Goal: Find specific page/section: Find specific page/section

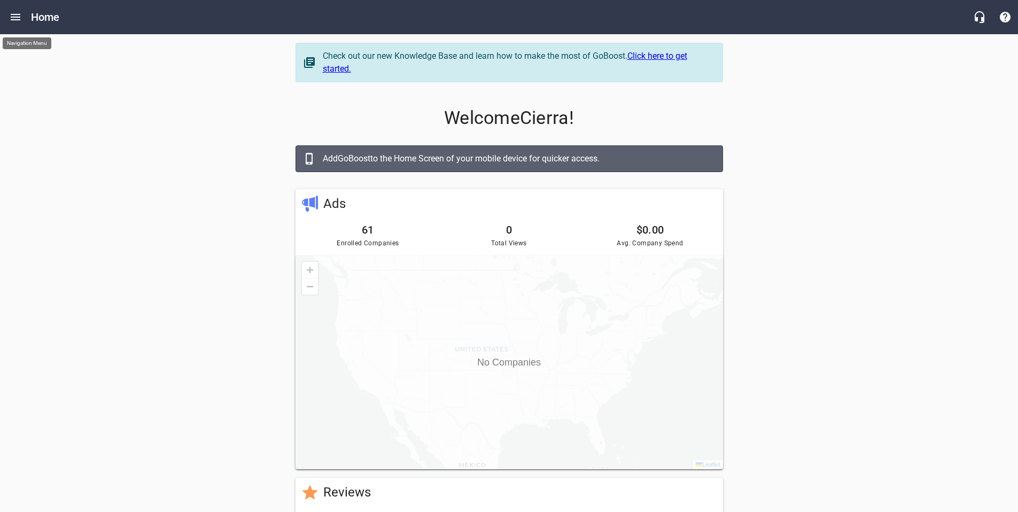
click at [15, 18] on icon "Open drawer" at bounding box center [15, 17] width 13 height 13
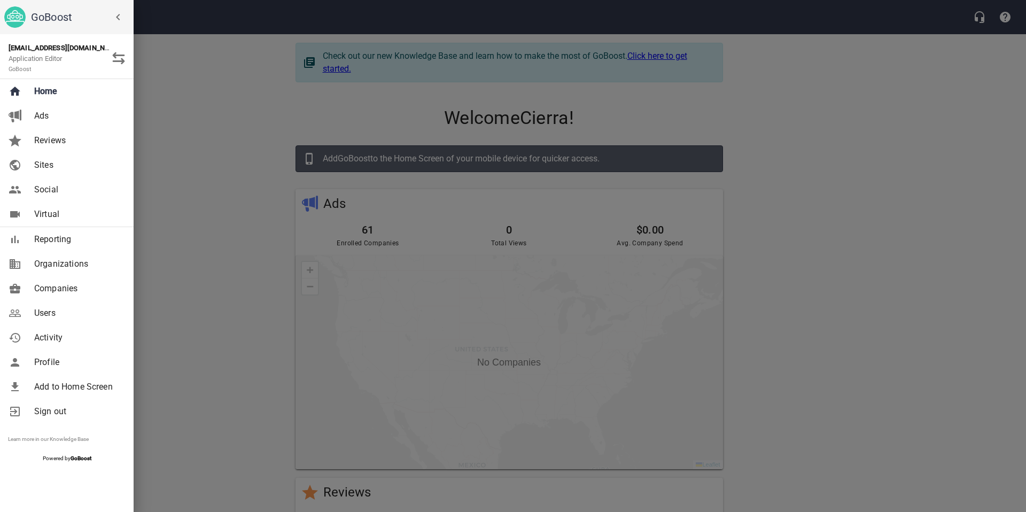
click at [42, 312] on span "Users" at bounding box center [77, 313] width 87 height 13
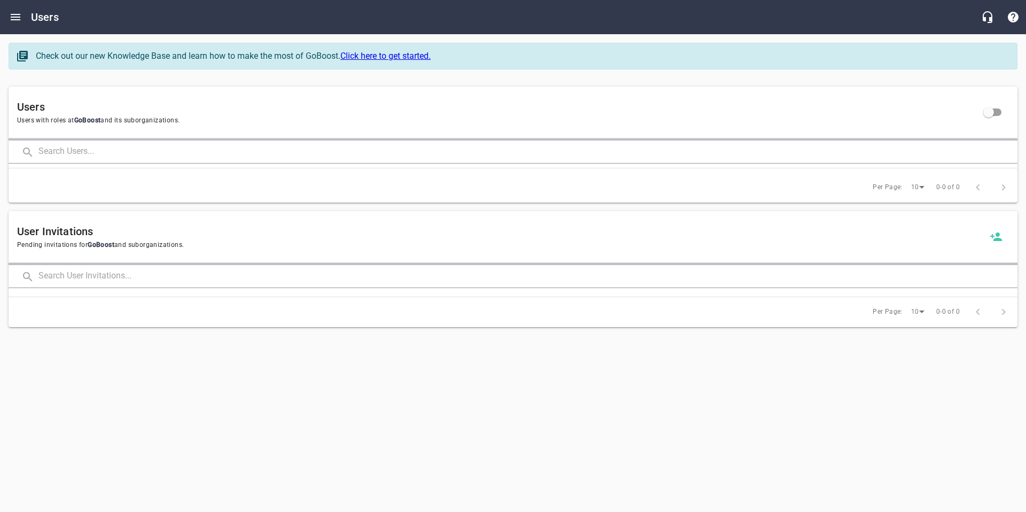
click at [56, 152] on input "text" at bounding box center [527, 152] width 979 height 23
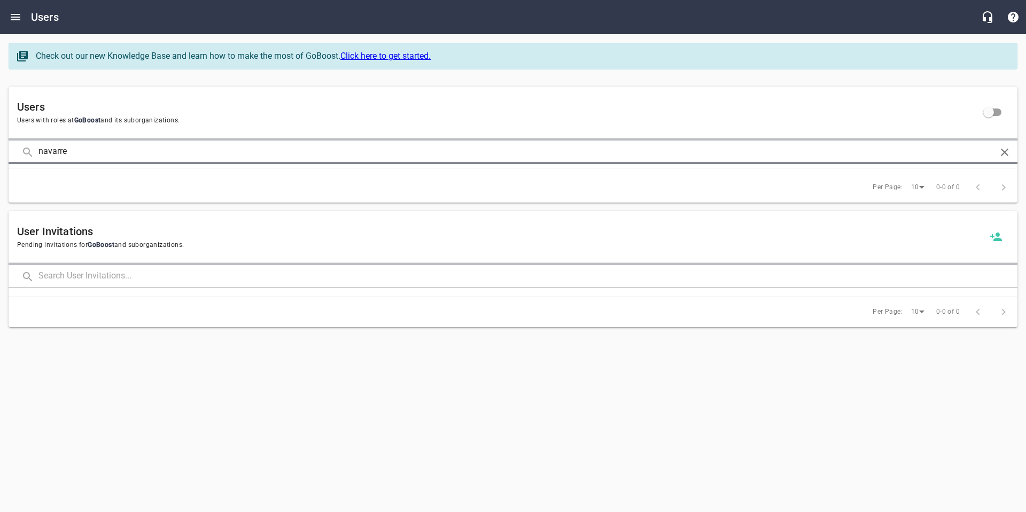
type input "navarre"
click button at bounding box center [0, 0] width 0 height 0
click at [80, 148] on input "navarre" at bounding box center [512, 152] width 949 height 23
click button at bounding box center [0, 0] width 0 height 0
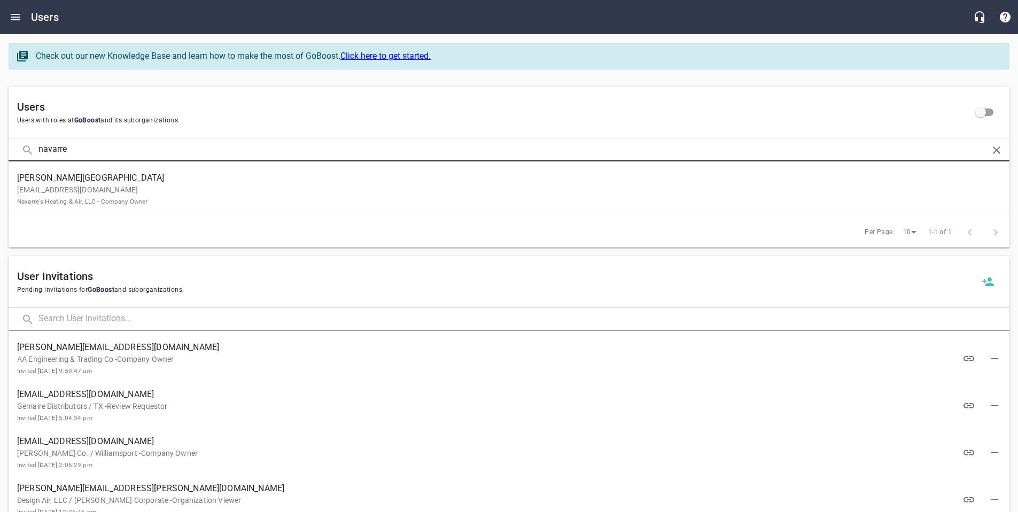
click at [135, 192] on p "[EMAIL_ADDRESS][DOMAIN_NAME] Navarre's Heating & Air, LLC - Company Owner" at bounding box center [504, 195] width 975 height 22
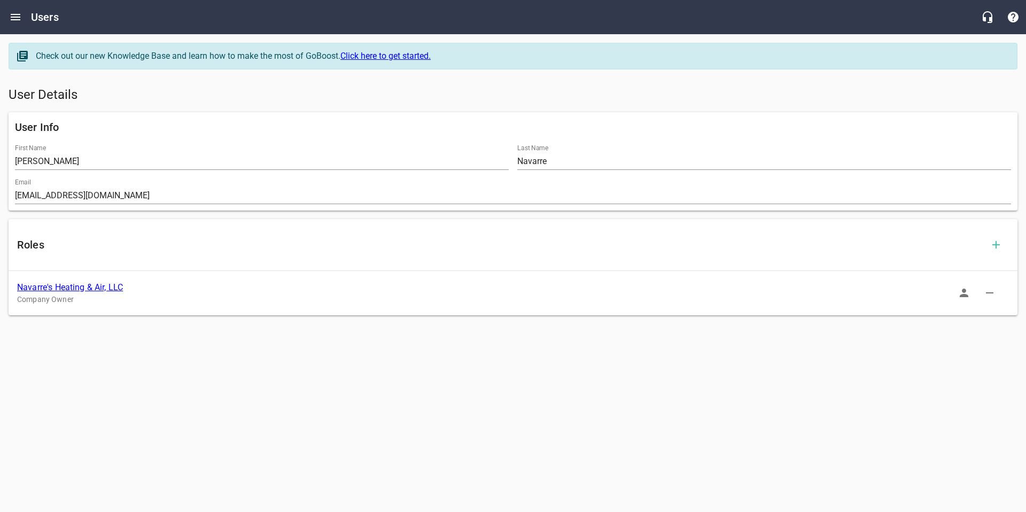
click at [962, 295] on icon "button" at bounding box center [964, 293] width 9 height 9
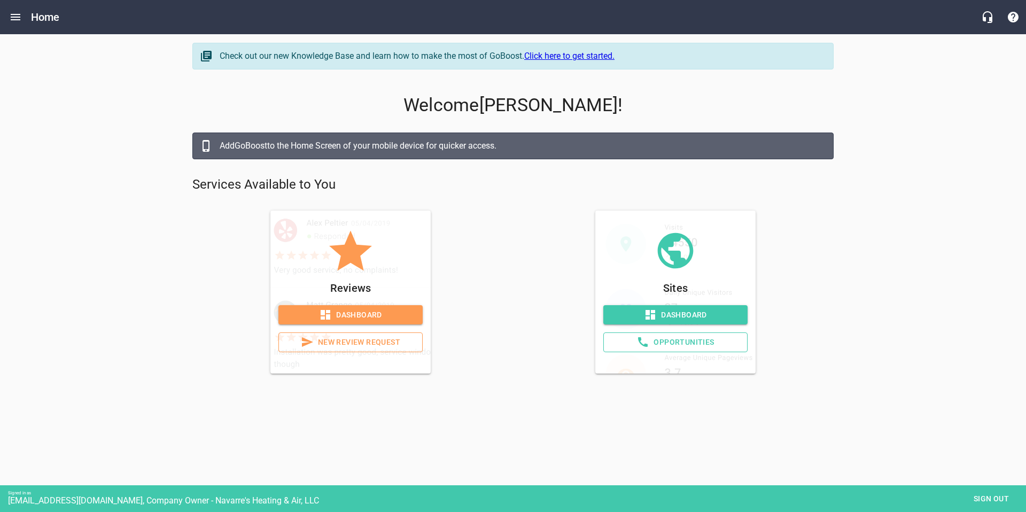
click at [661, 318] on span "Dashboard" at bounding box center [675, 314] width 127 height 13
